Goal: Information Seeking & Learning: Learn about a topic

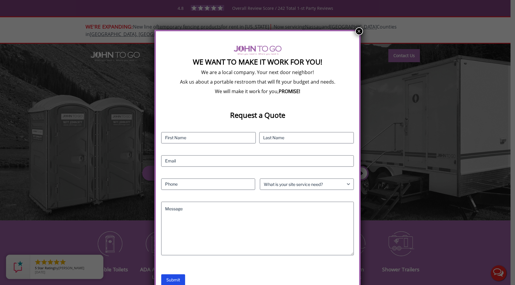
click at [359, 33] on button "×" at bounding box center [359, 31] width 8 height 8
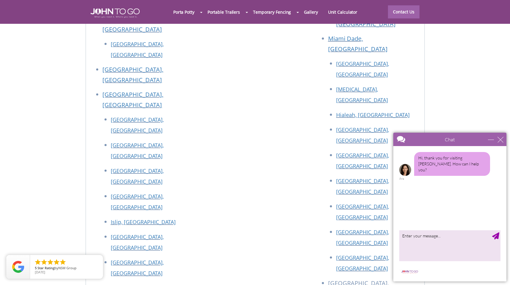
scroll to position [2675, 0]
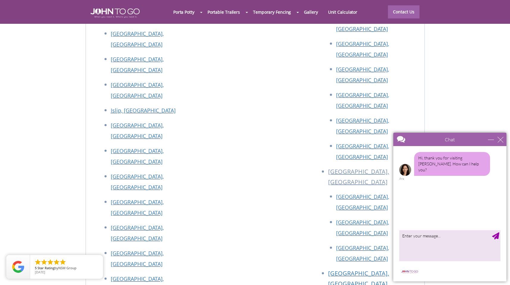
click at [501, 141] on div "close" at bounding box center [501, 140] width 6 height 6
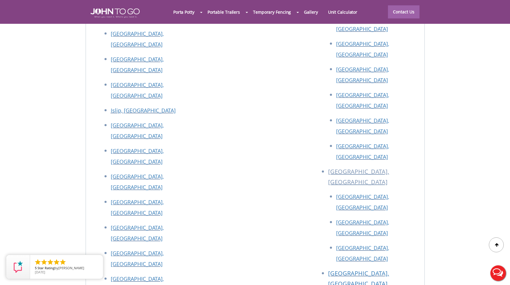
scroll to position [0, 0]
